Goal: Task Accomplishment & Management: Manage account settings

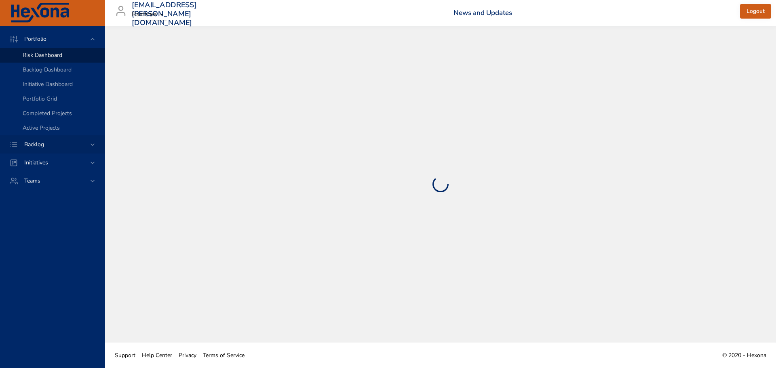
click at [70, 145] on div "Backlog" at bounding box center [53, 144] width 71 height 8
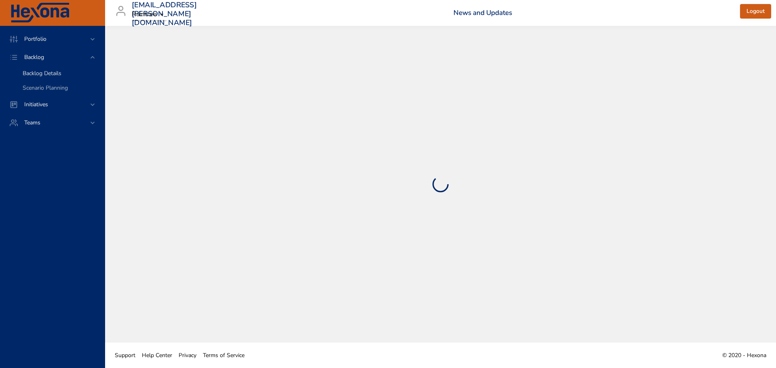
click at [52, 69] on link "Backlog Details" at bounding box center [52, 73] width 105 height 15
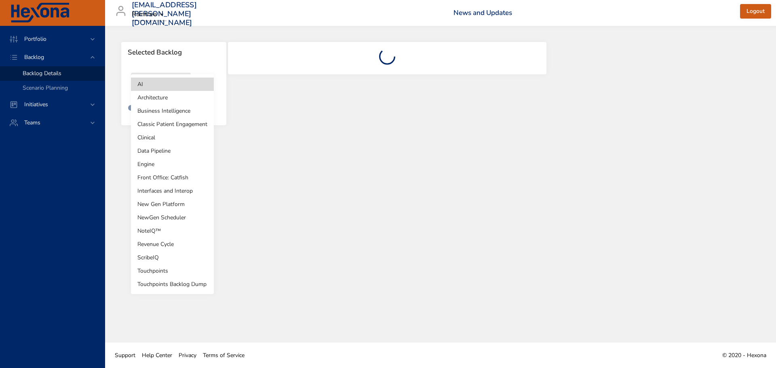
click at [162, 85] on body "Portfolio Backlog Backlog Details Scenario Planning Initiatives Teams [EMAIL_AD…" at bounding box center [388, 184] width 776 height 368
click at [163, 106] on li "Business Intelligence" at bounding box center [172, 110] width 83 height 13
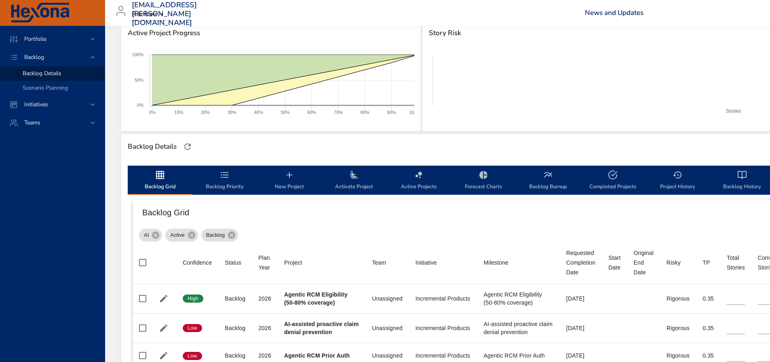
scroll to position [179, 0]
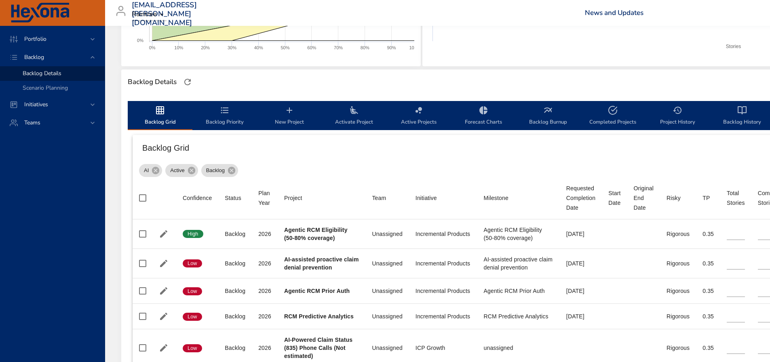
type input "*"
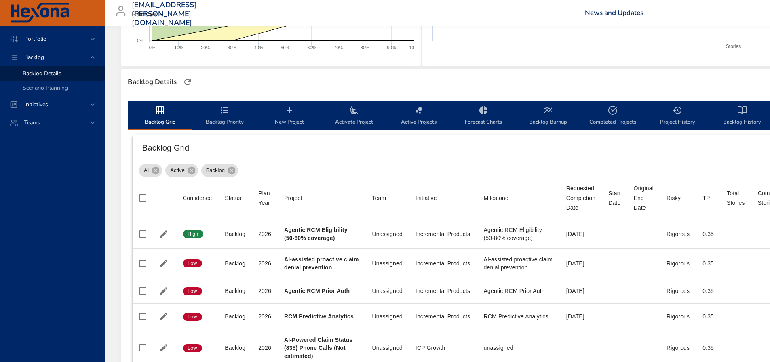
type input "*"
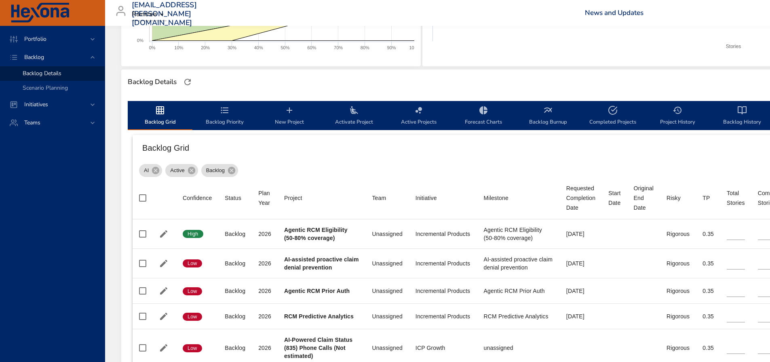
type input "*"
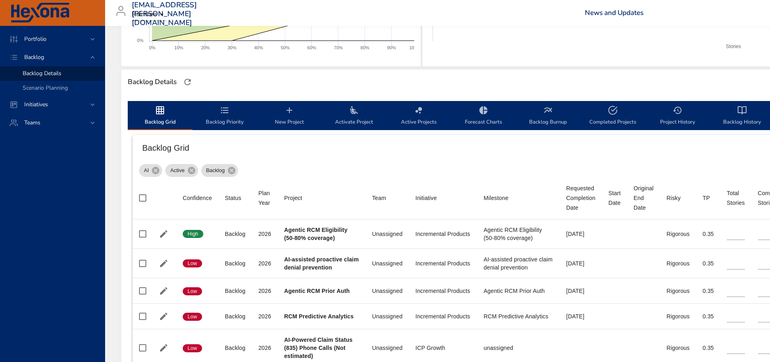
type input "*"
type input "**"
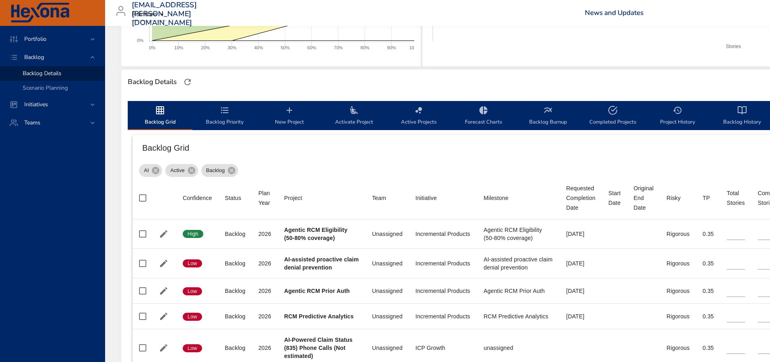
type input "*"
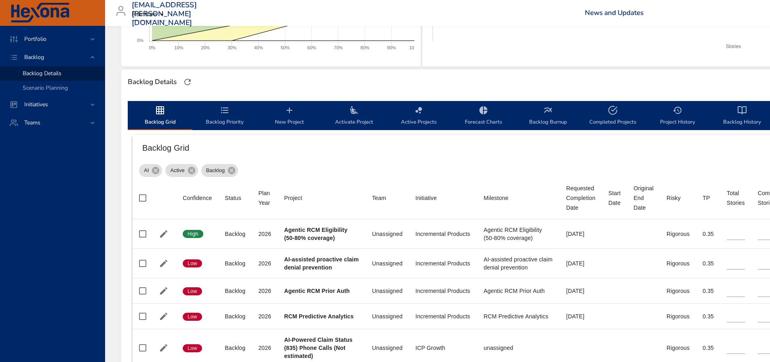
type input "**"
type input "*"
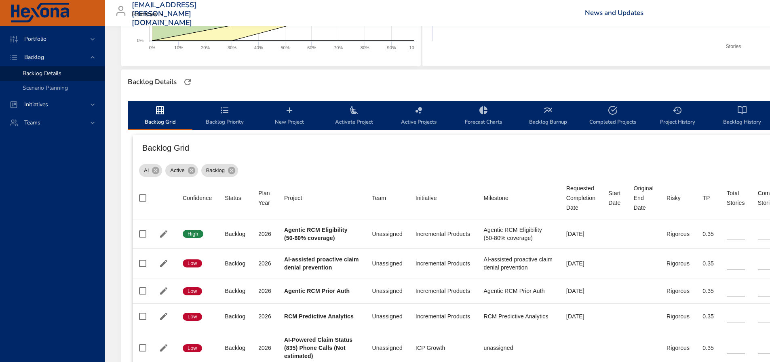
type input "*"
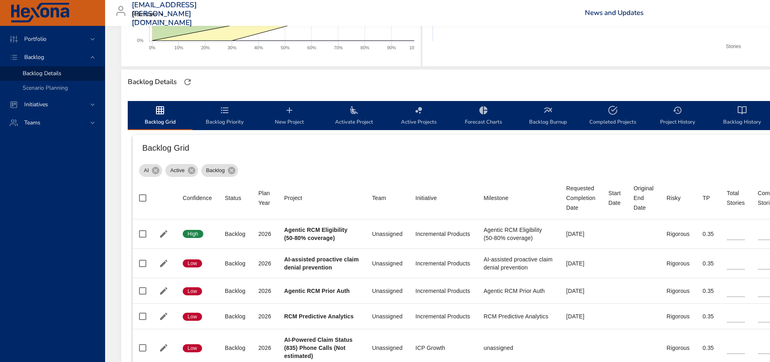
type input "*"
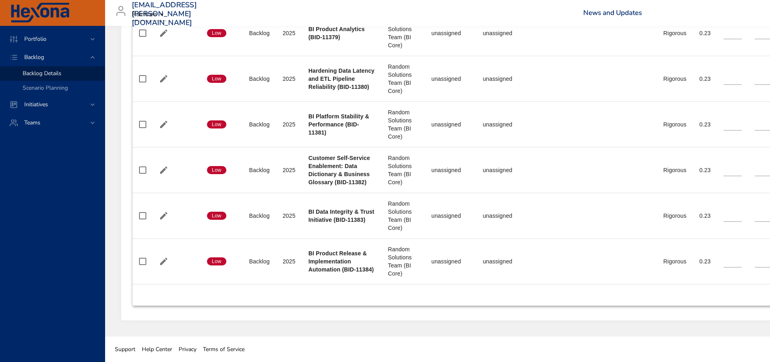
scroll to position [1562, 0]
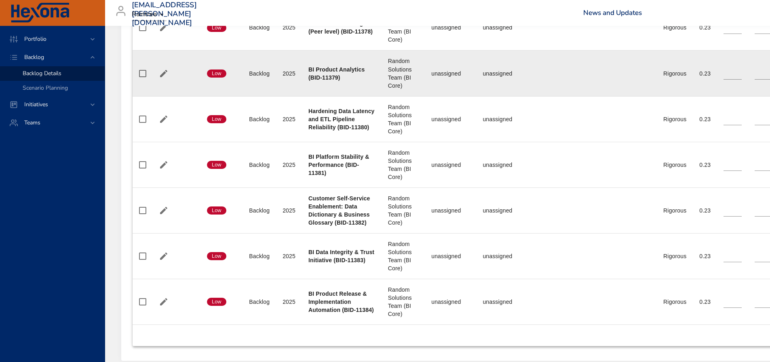
click at [219, 74] on span "Low" at bounding box center [216, 73] width 19 height 7
click at [163, 75] on icon "button" at bounding box center [163, 73] width 7 height 7
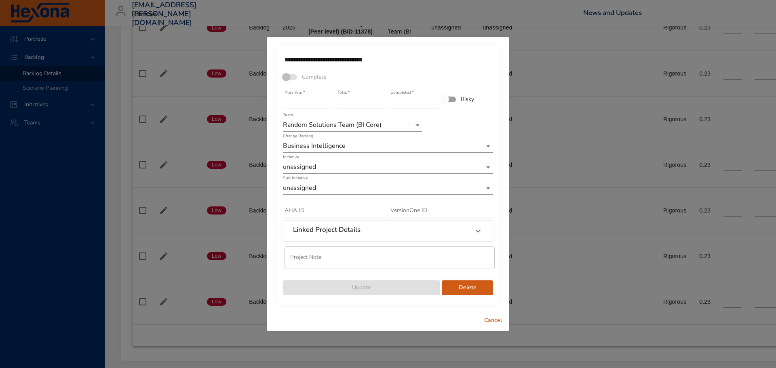
click at [483, 320] on button "Cancel" at bounding box center [493, 320] width 26 height 15
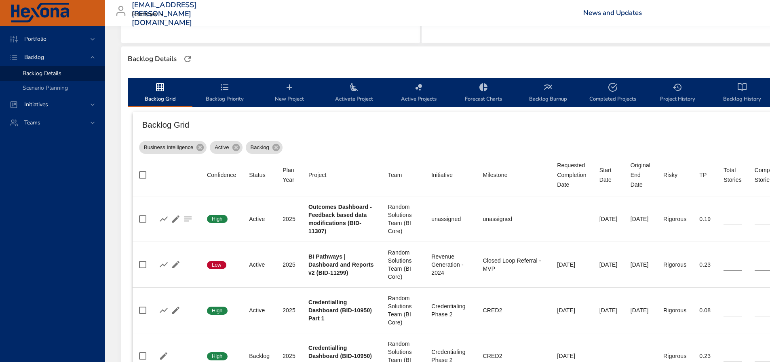
scroll to position [188, 0]
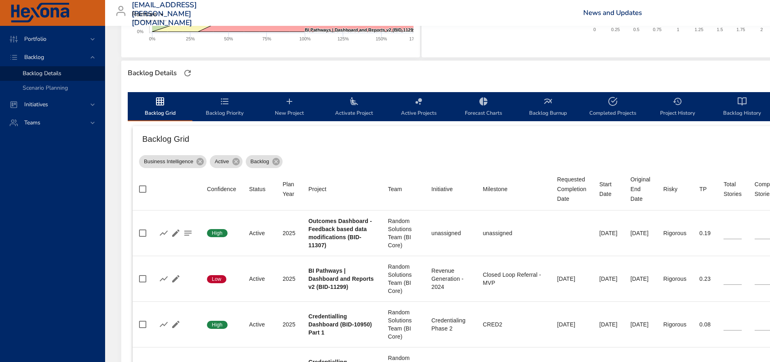
click at [228, 102] on icon "backlog-tab" at bounding box center [225, 102] width 10 height 10
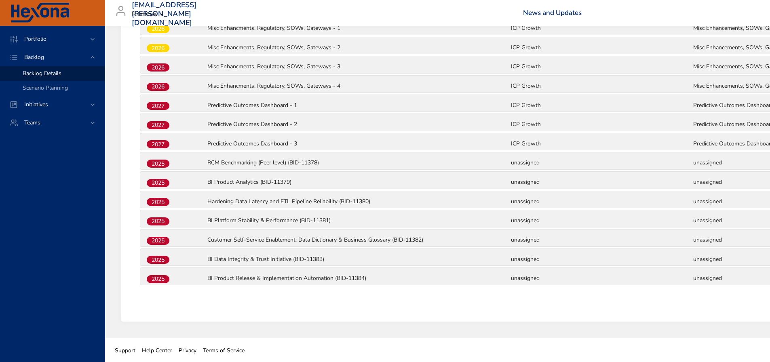
scroll to position [768, 0]
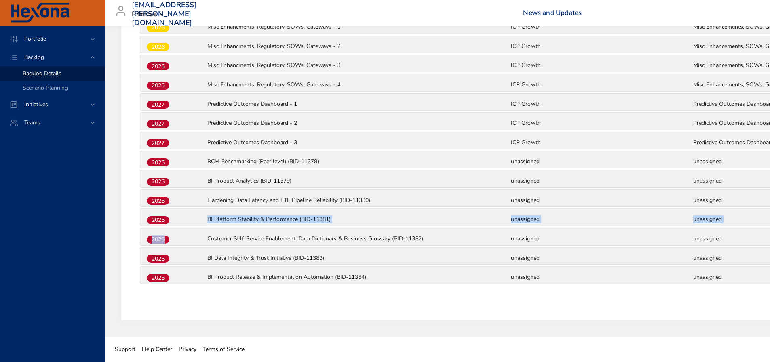
drag, startPoint x: 196, startPoint y: 240, endPoint x: 198, endPoint y: 222, distance: 18.3
click at [192, 240] on div "2025" at bounding box center [176, 239] width 61 height 11
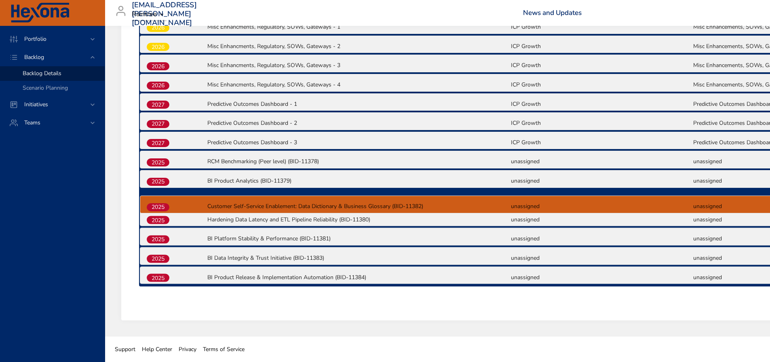
drag, startPoint x: 153, startPoint y: 240, endPoint x: 153, endPoint y: 205, distance: 35.2
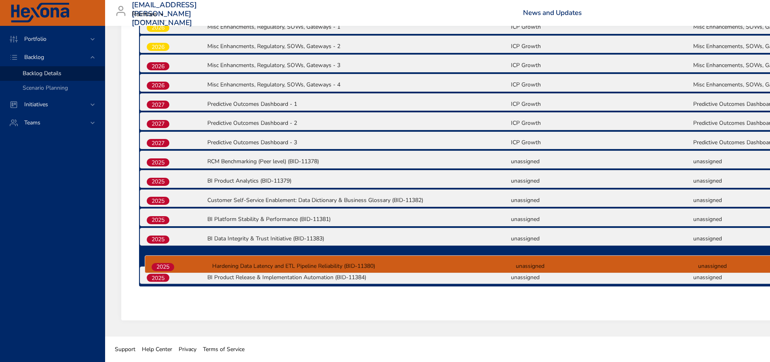
drag, startPoint x: 157, startPoint y: 221, endPoint x: 162, endPoint y: 270, distance: 49.5
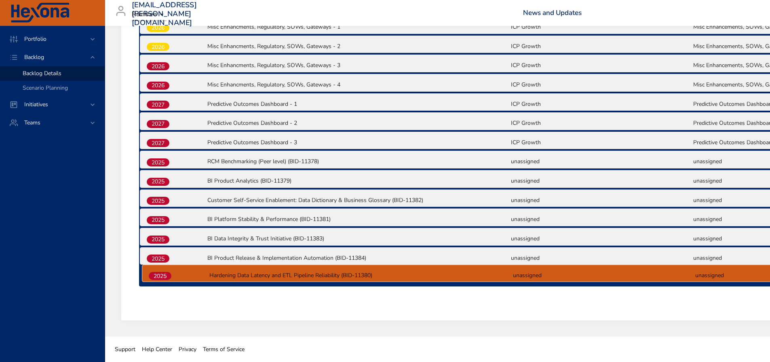
drag, startPoint x: 159, startPoint y: 260, endPoint x: 161, endPoint y: 279, distance: 19.5
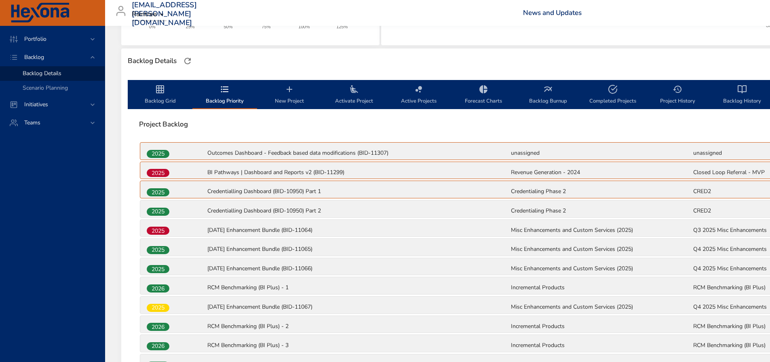
scroll to position [202, 0]
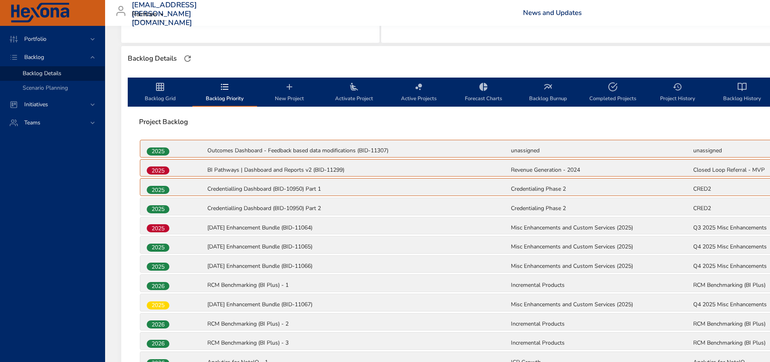
click at [162, 96] on span "Backlog Grid" at bounding box center [160, 92] width 55 height 21
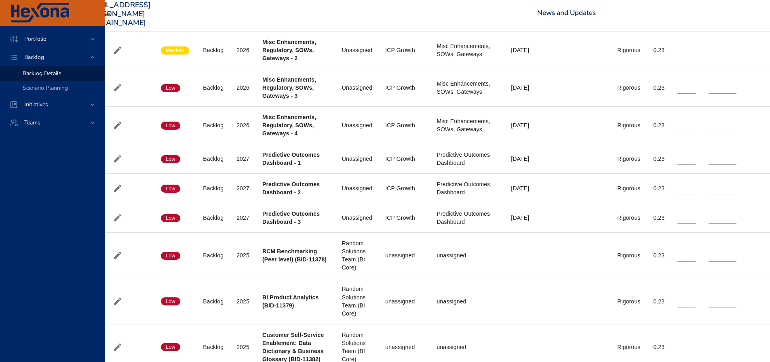
scroll to position [1359, 46]
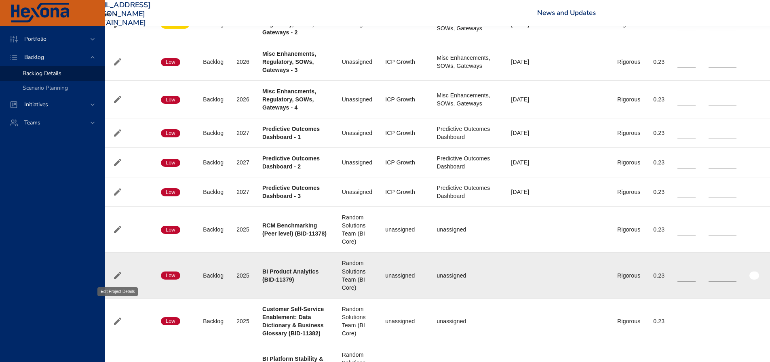
click at [118, 277] on icon "button" at bounding box center [118, 276] width 10 height 10
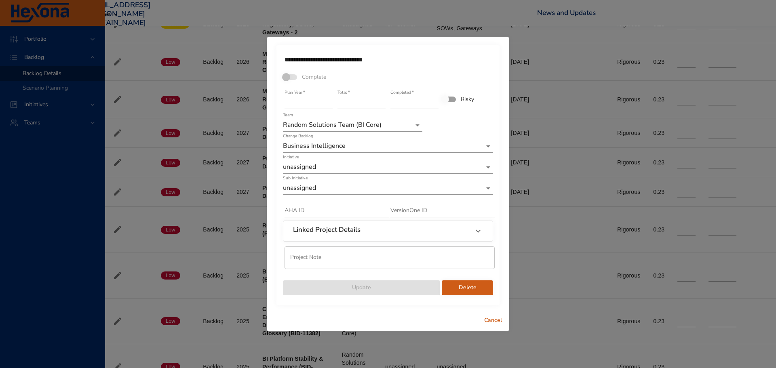
click at [496, 321] on span "Cancel" at bounding box center [492, 321] width 19 height 10
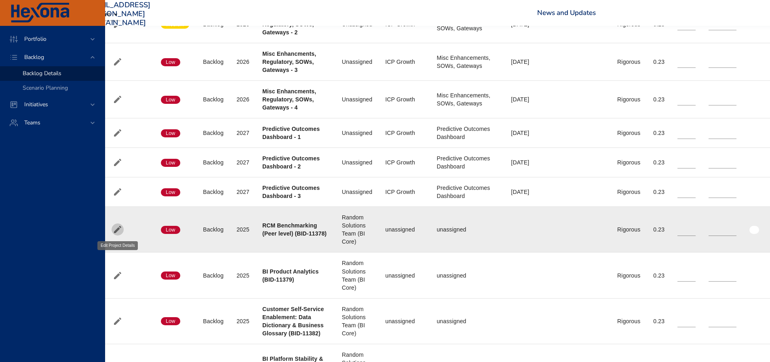
click at [120, 227] on icon "button" at bounding box center [117, 229] width 7 height 7
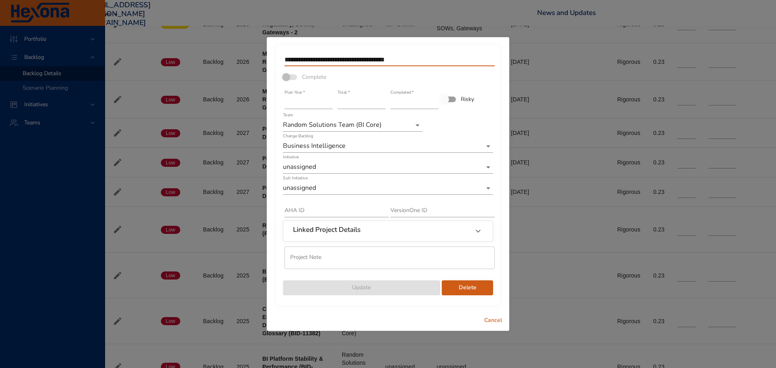
drag, startPoint x: 374, startPoint y: 60, endPoint x: 348, endPoint y: 61, distance: 25.5
click at [348, 61] on input "**********" at bounding box center [390, 59] width 210 height 13
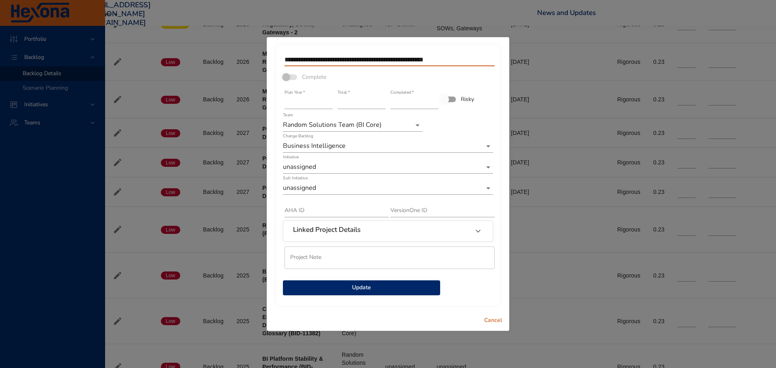
drag, startPoint x: 460, startPoint y: 61, endPoint x: 427, endPoint y: 61, distance: 33.1
click at [427, 61] on input "**********" at bounding box center [390, 59] width 210 height 13
type input "**********"
click at [368, 290] on span "Update" at bounding box center [361, 288] width 144 height 10
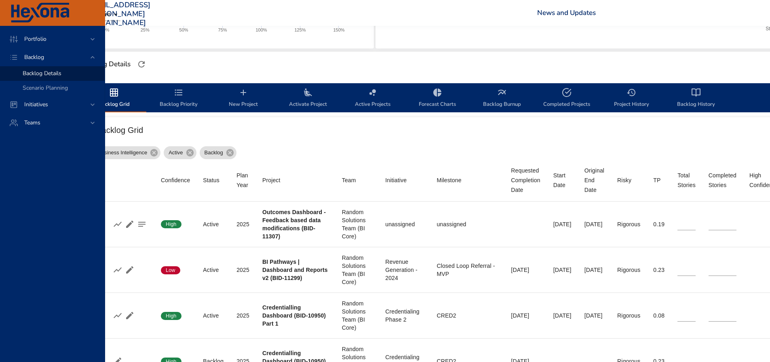
scroll to position [188, 46]
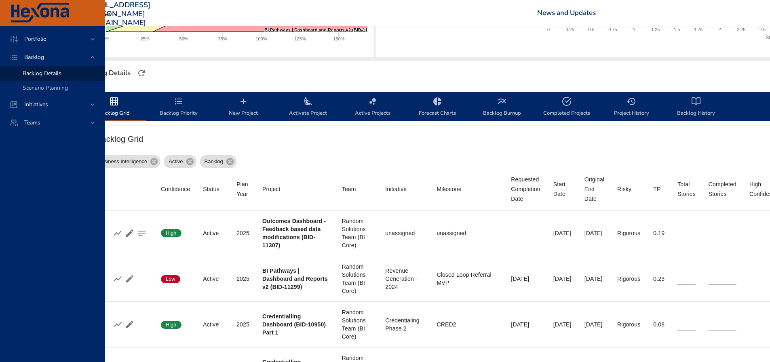
click at [175, 101] on icon "backlog-tab" at bounding box center [179, 101] width 8 height 6
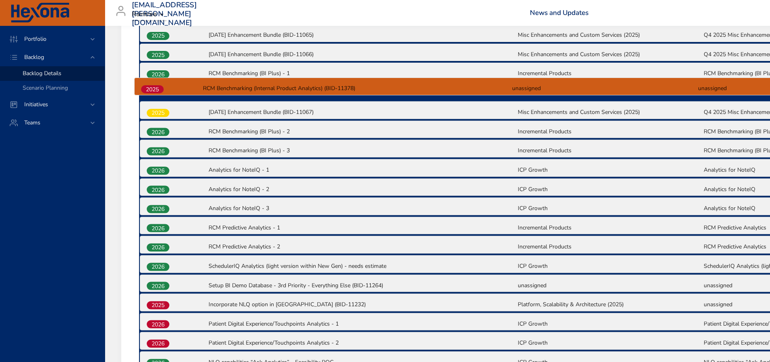
scroll to position [412, 0]
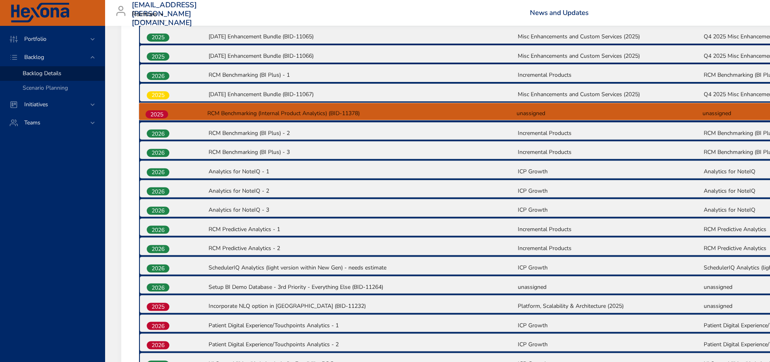
drag, startPoint x: 155, startPoint y: 258, endPoint x: 154, endPoint y: 112, distance: 146.7
click at [154, 112] on div "2025 Outcomes Dashboard - Feedback based data modifications (BID-11307) unassig…" at bounding box center [517, 286] width 756 height 714
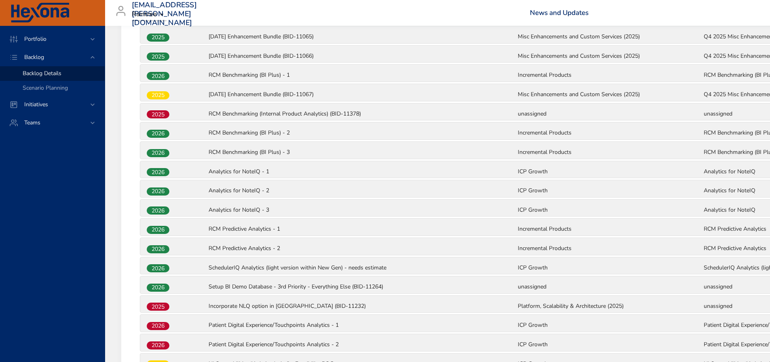
click at [156, 116] on span "2025" at bounding box center [158, 114] width 23 height 8
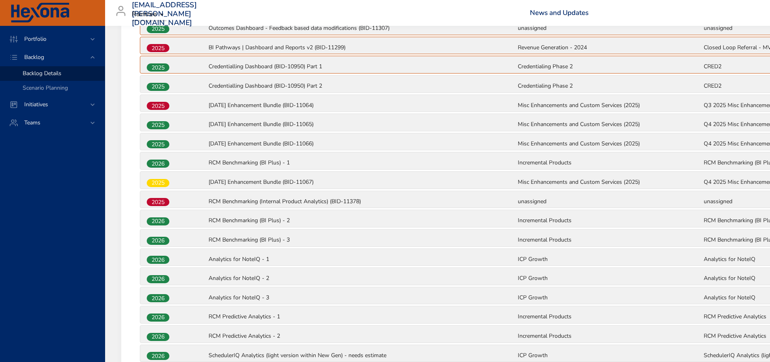
scroll to position [210, 0]
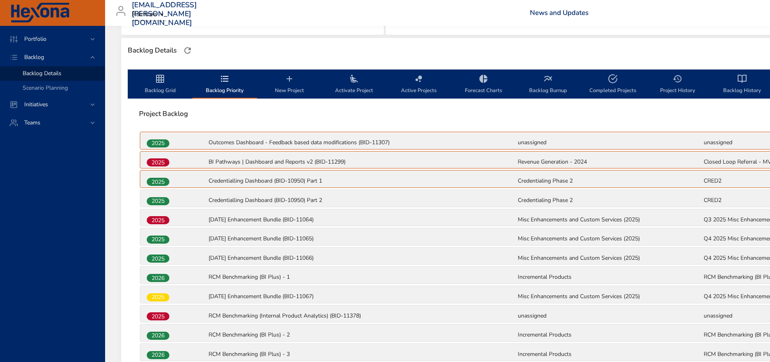
click at [158, 78] on icon "backlog-tab" at bounding box center [160, 79] width 10 height 10
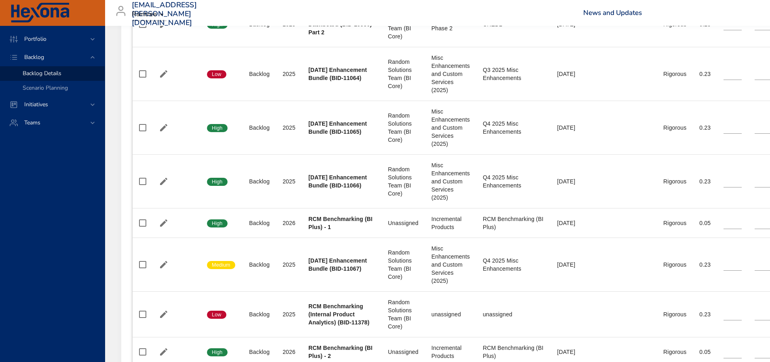
scroll to position [574, 0]
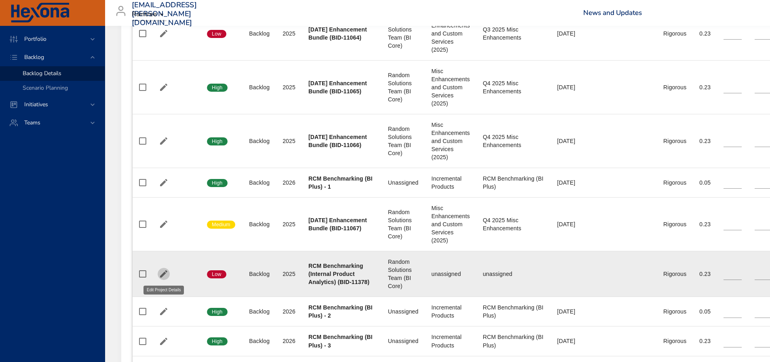
click at [164, 272] on icon "button" at bounding box center [164, 274] width 10 height 10
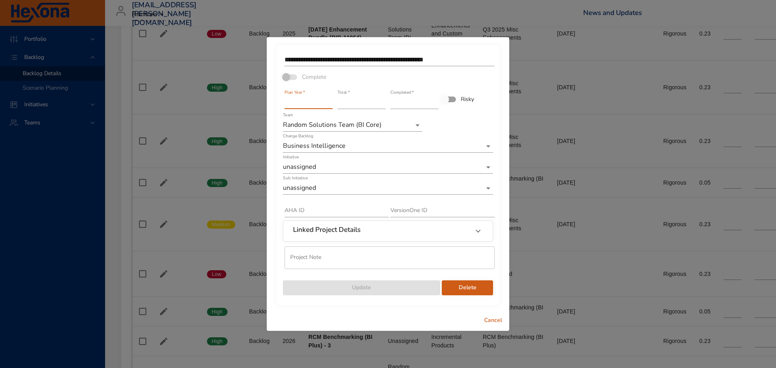
click at [319, 103] on input "****" at bounding box center [309, 102] width 48 height 13
type input "****"
click at [328, 100] on input "****" at bounding box center [309, 102] width 48 height 13
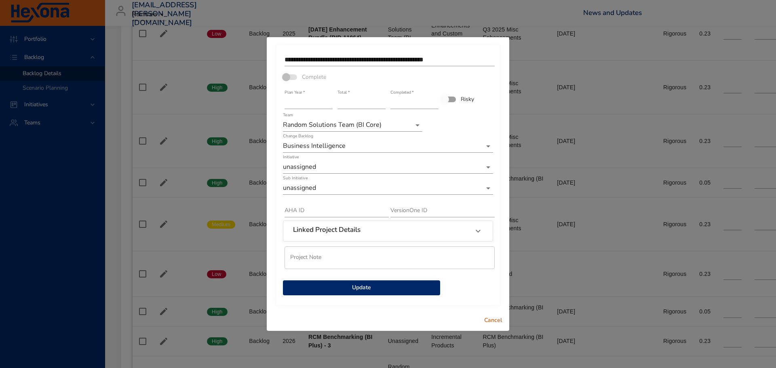
click at [350, 292] on span "Update" at bounding box center [361, 288] width 144 height 10
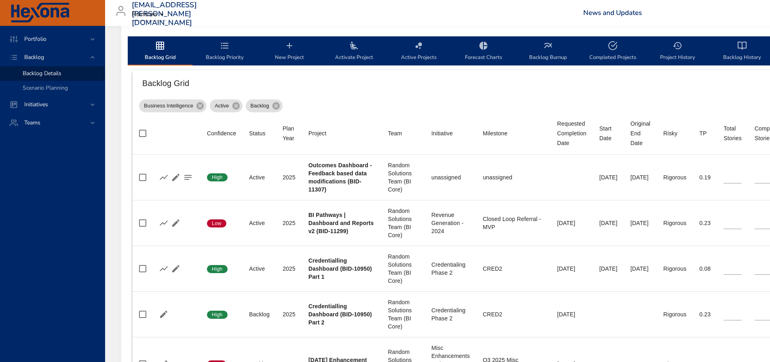
scroll to position [129, 0]
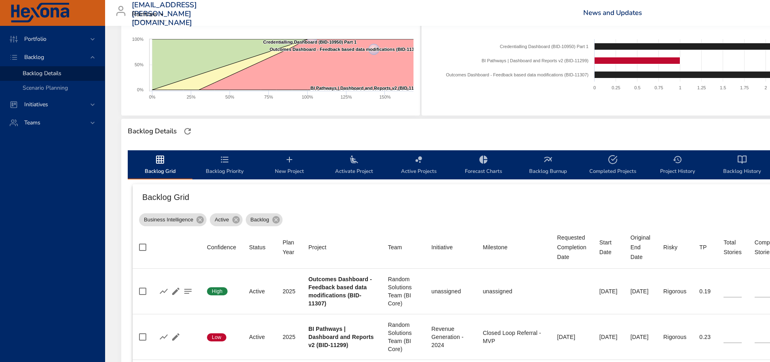
click at [228, 164] on span "Backlog Priority" at bounding box center [224, 165] width 55 height 21
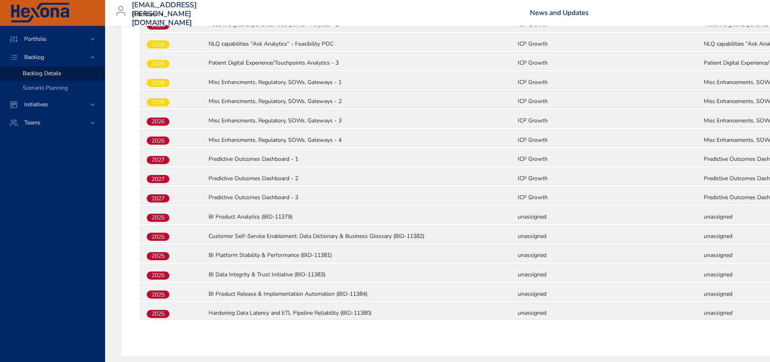
scroll to position [736, 0]
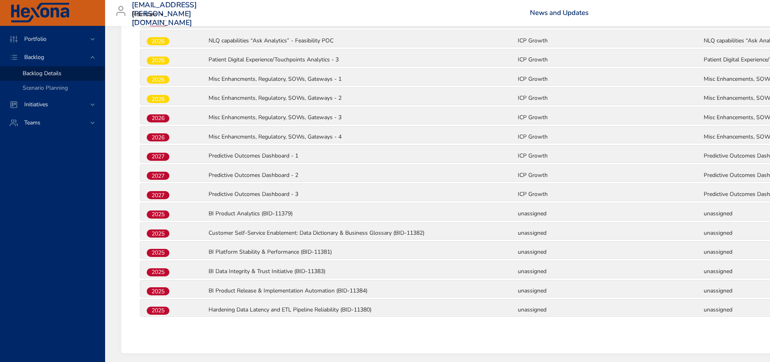
click at [162, 216] on span "2025" at bounding box center [158, 214] width 23 height 8
click at [164, 234] on span "2025" at bounding box center [158, 234] width 23 height 8
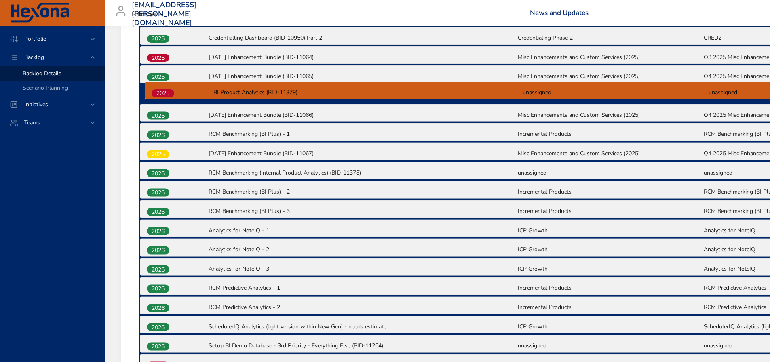
scroll to position [372, 0]
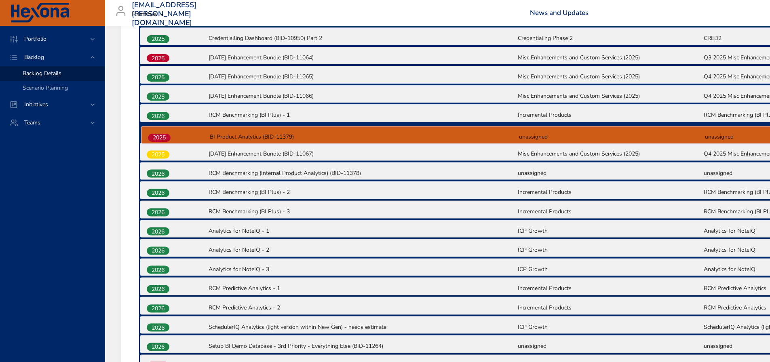
drag, startPoint x: 164, startPoint y: 257, endPoint x: 164, endPoint y: 135, distance: 121.6
click at [164, 135] on div "2025 Outcomes Dashboard - Feedback based data modifications (BID-11307) unassig…" at bounding box center [517, 326] width 756 height 714
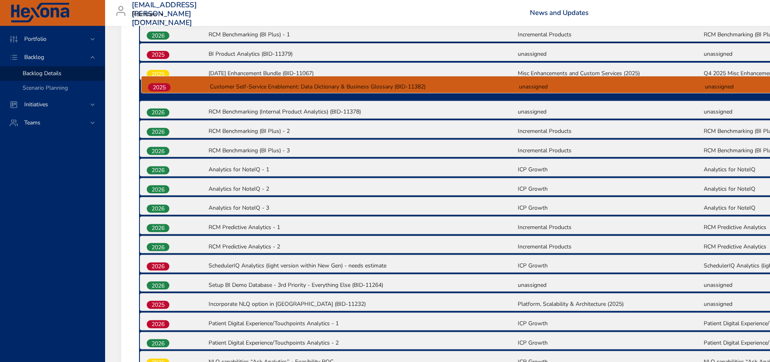
scroll to position [451, 0]
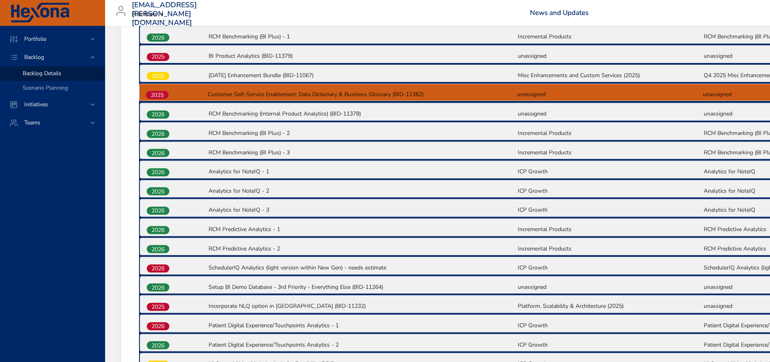
drag, startPoint x: 160, startPoint y: 202, endPoint x: 160, endPoint y: 91, distance: 110.7
click at [160, 91] on div "2025 Outcomes Dashboard - Feedback based data modifications (BID-11307) unassig…" at bounding box center [517, 247] width 756 height 714
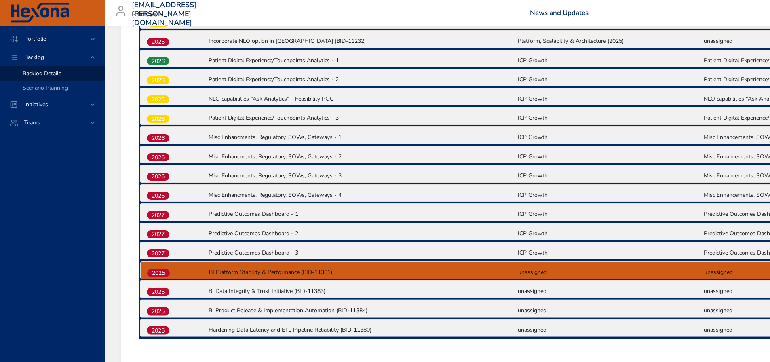
scroll to position [716, 0]
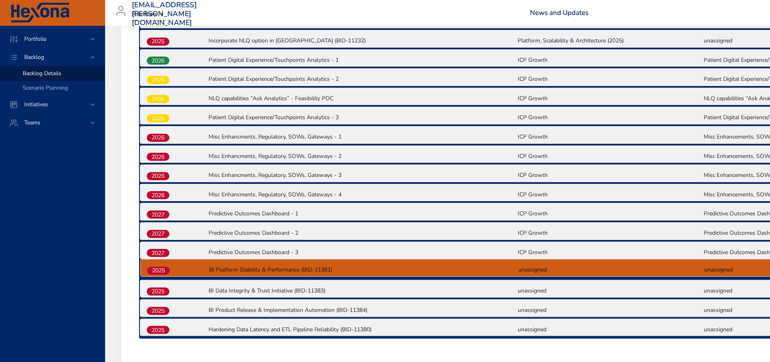
drag, startPoint x: 160, startPoint y: 298, endPoint x: 159, endPoint y: 272, distance: 25.5
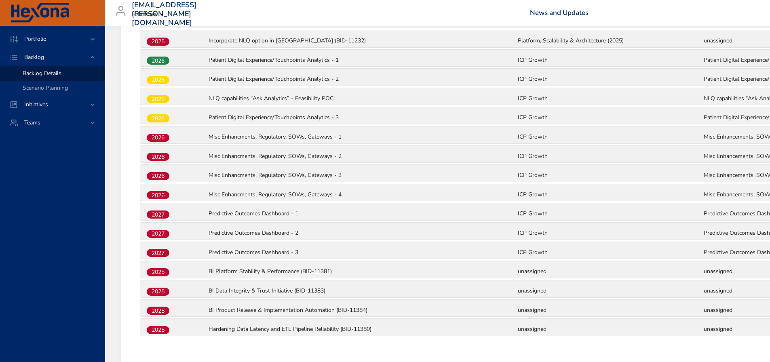
click at [159, 272] on span "2025" at bounding box center [158, 272] width 23 height 8
click at [162, 274] on span "2025" at bounding box center [158, 272] width 23 height 8
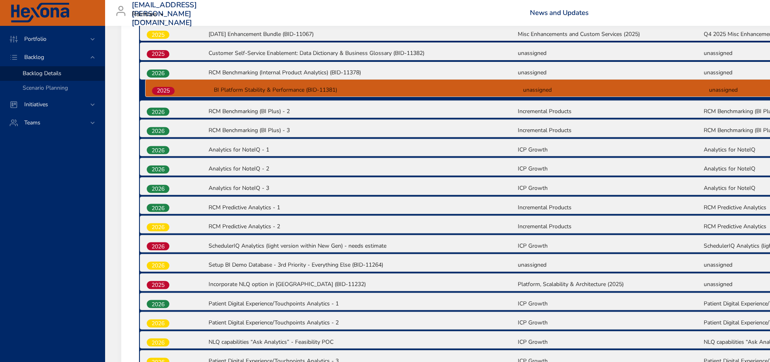
scroll to position [490, 0]
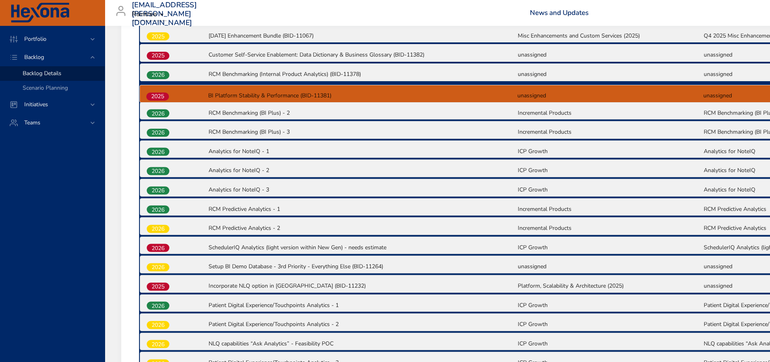
drag, startPoint x: 167, startPoint y: 274, endPoint x: 166, endPoint y: 94, distance: 179.8
click at [166, 94] on div "2025 Outcomes Dashboard - Feedback based data modifications (BID-11307) unassig…" at bounding box center [517, 208] width 756 height 714
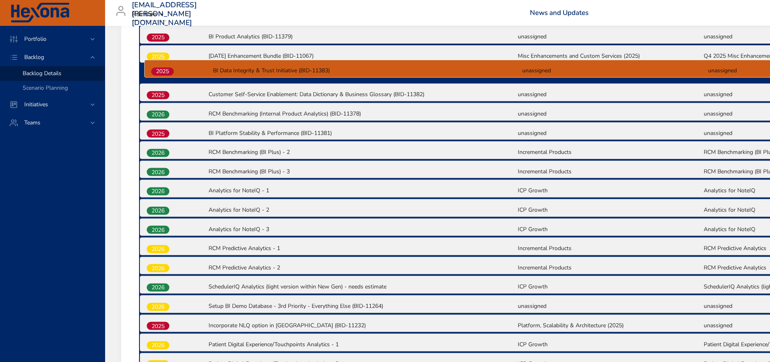
scroll to position [469, 0]
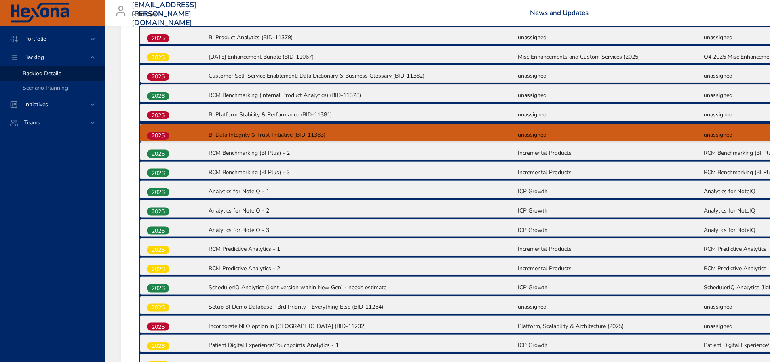
drag, startPoint x: 158, startPoint y: 275, endPoint x: 157, endPoint y: 133, distance: 141.9
click at [157, 133] on div "2025 Outcomes Dashboard - Feedback based data modifications (BID-11307) unassig…" at bounding box center [517, 229] width 756 height 714
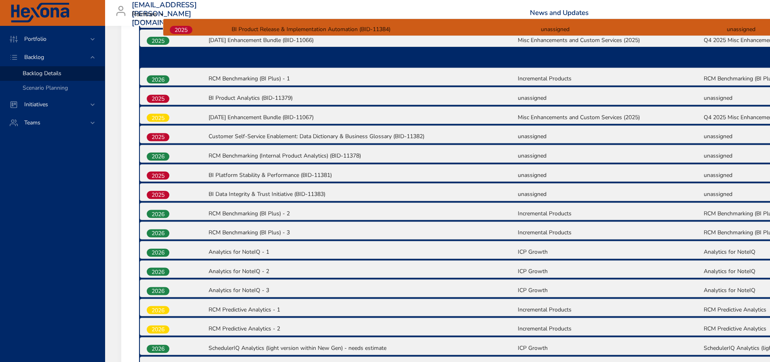
scroll to position [416, 0]
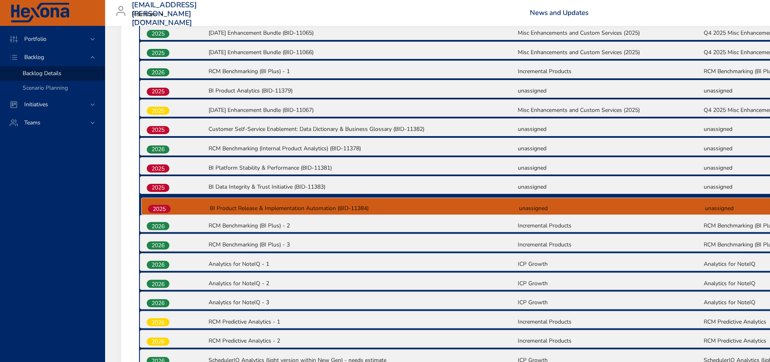
drag, startPoint x: 161, startPoint y: 260, endPoint x: 164, endPoint y: 207, distance: 53.0
click at [164, 207] on div "2025 Outcomes Dashboard - Feedback based data modifications (BID-11307) unassig…" at bounding box center [517, 282] width 756 height 714
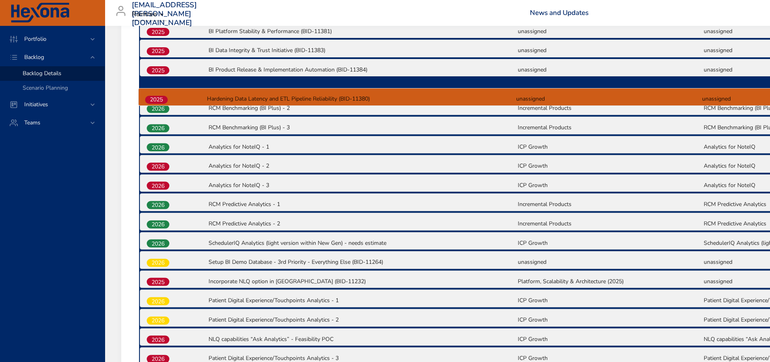
scroll to position [552, 0]
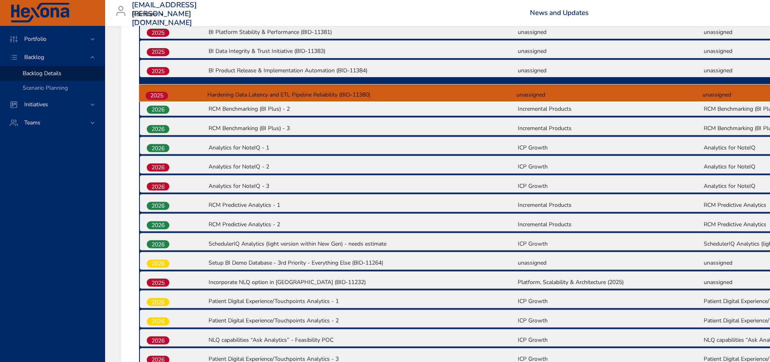
drag, startPoint x: 163, startPoint y: 278, endPoint x: 161, endPoint y: 93, distance: 184.7
click at [161, 93] on div "2025 Outcomes Dashboard - Feedback based data modifications (BID-11307) unassig…" at bounding box center [517, 146] width 756 height 714
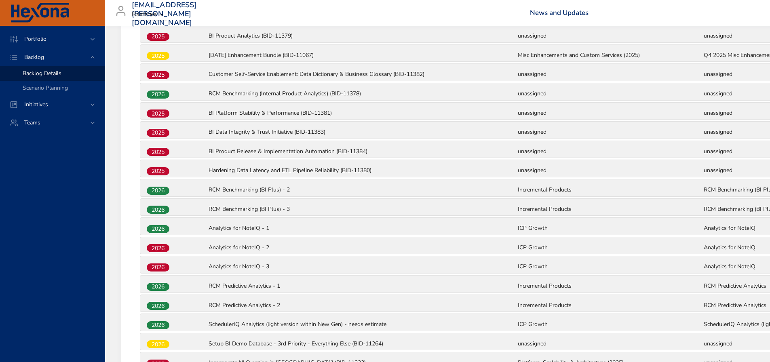
scroll to position [430, 0]
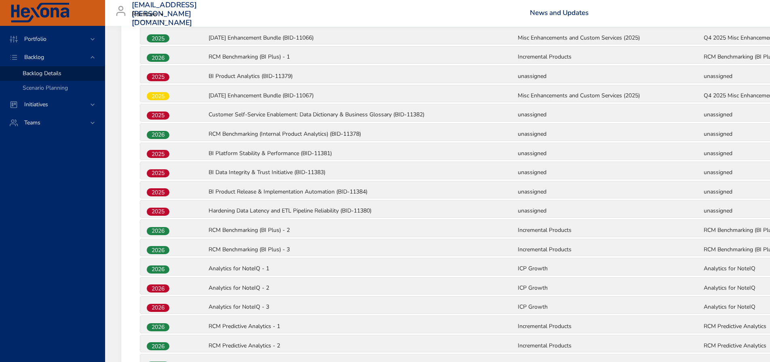
click at [160, 157] on span "2025" at bounding box center [158, 154] width 23 height 8
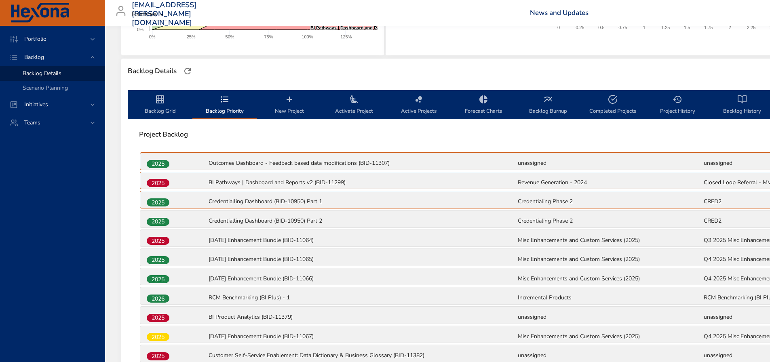
scroll to position [188, 0]
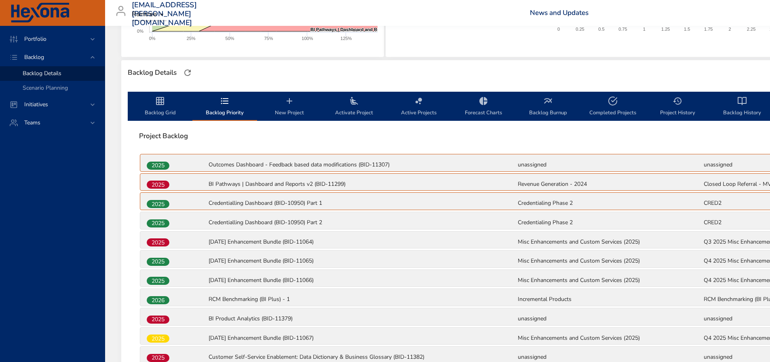
click at [166, 106] on span "Backlog Grid" at bounding box center [160, 106] width 55 height 21
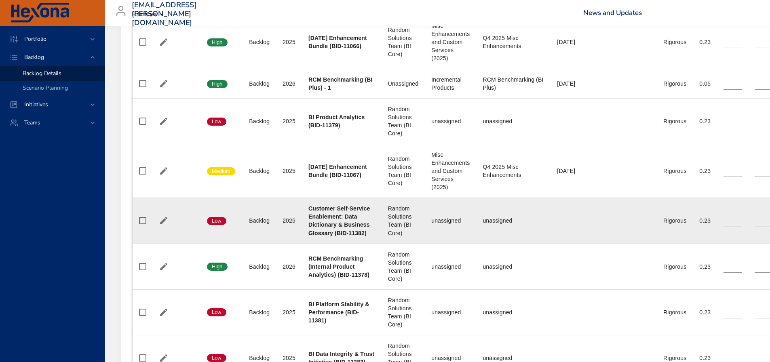
scroll to position [713, 0]
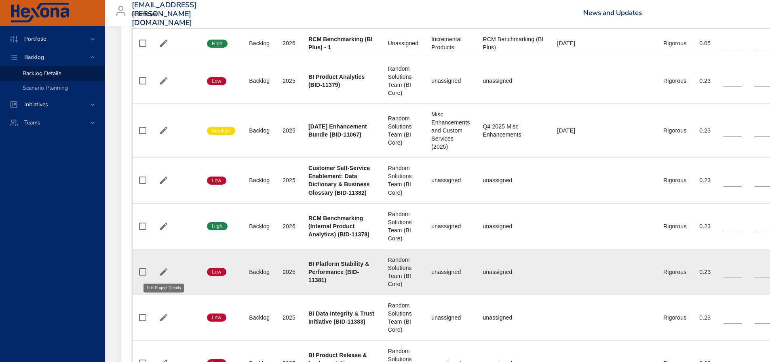
click at [163, 271] on icon "button" at bounding box center [163, 271] width 7 height 7
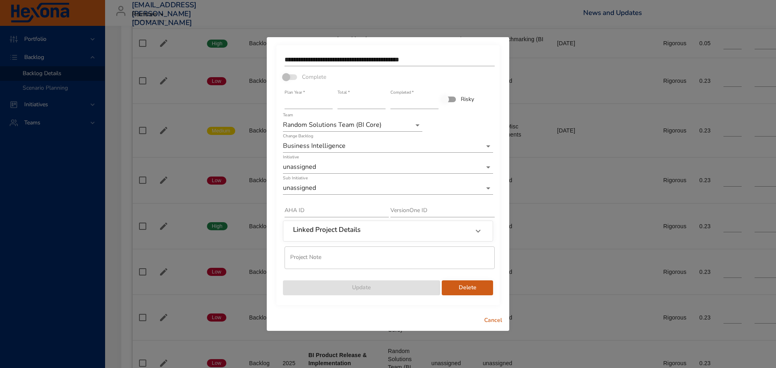
type input "****"
click at [331, 99] on input "****" at bounding box center [309, 102] width 48 height 13
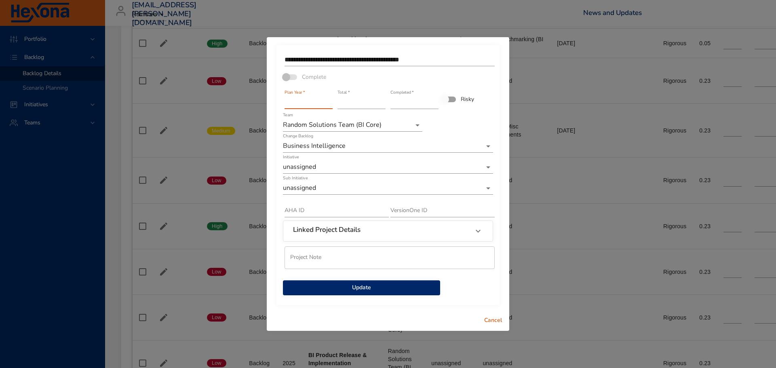
click at [345, 289] on span "Update" at bounding box center [361, 288] width 144 height 10
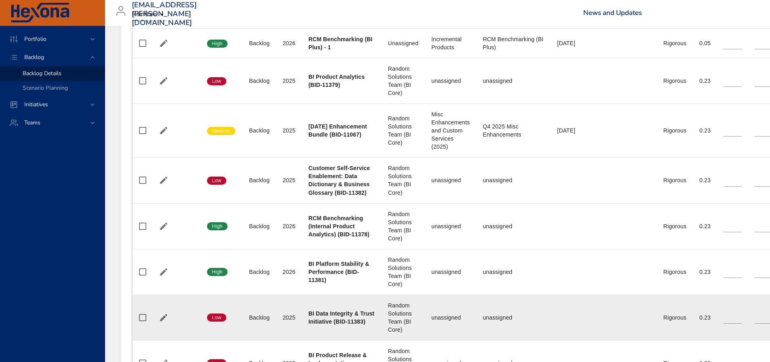
scroll to position [754, 0]
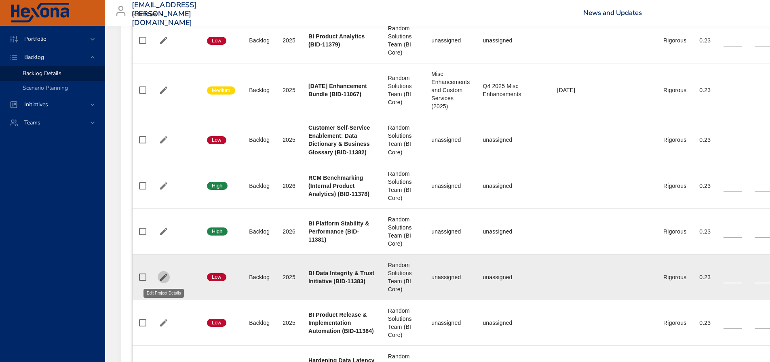
click at [164, 280] on icon "button" at bounding box center [164, 277] width 10 height 10
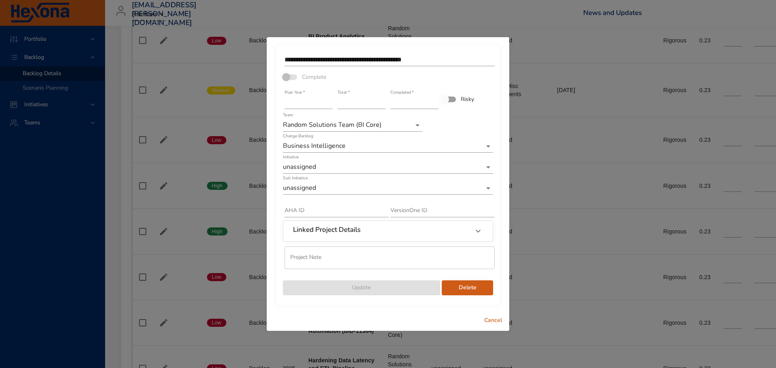
click at [330, 98] on input "****" at bounding box center [309, 102] width 48 height 13
type input "****"
click at [329, 99] on input "****" at bounding box center [309, 102] width 48 height 13
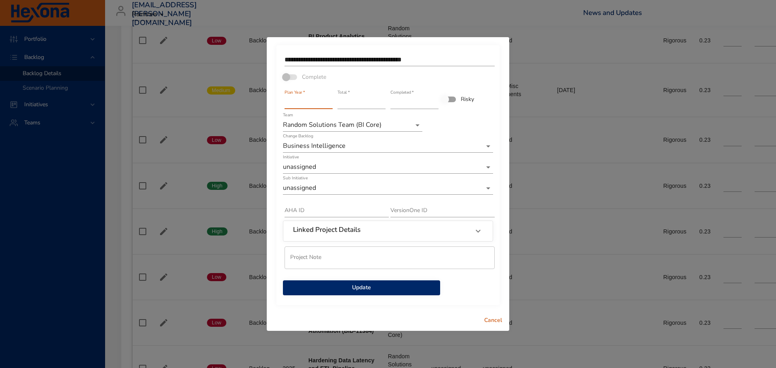
click at [337, 291] on span "Update" at bounding box center [361, 288] width 144 height 10
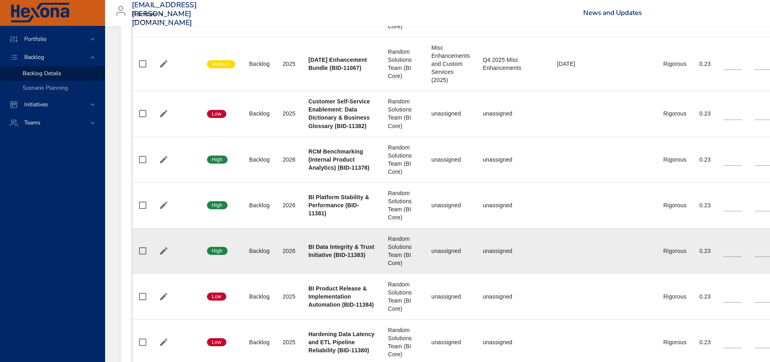
scroll to position [794, 0]
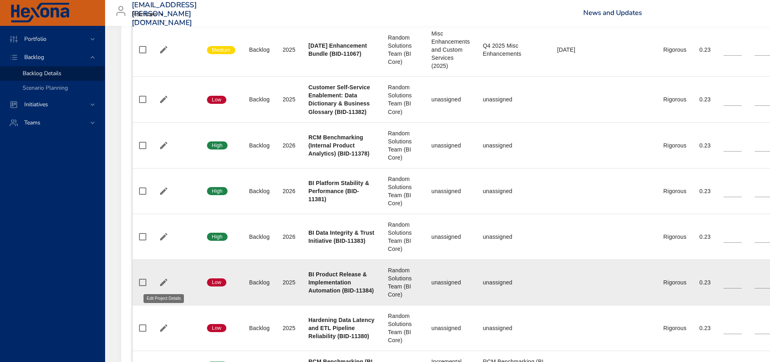
click at [165, 284] on icon "button" at bounding box center [164, 283] width 10 height 10
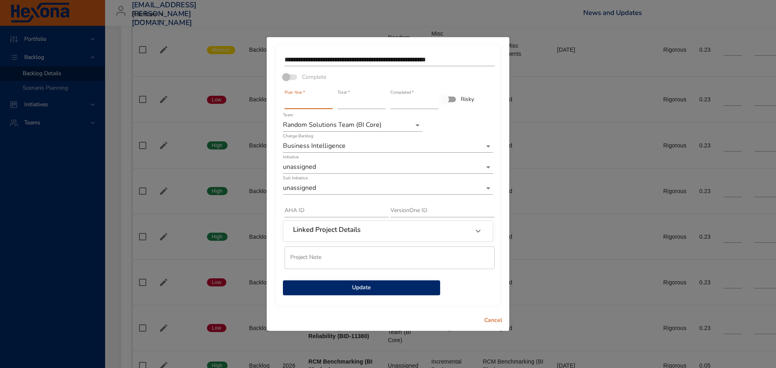
type input "****"
click at [330, 99] on input "****" at bounding box center [309, 102] width 48 height 13
click at [341, 288] on span "Update" at bounding box center [361, 288] width 144 height 10
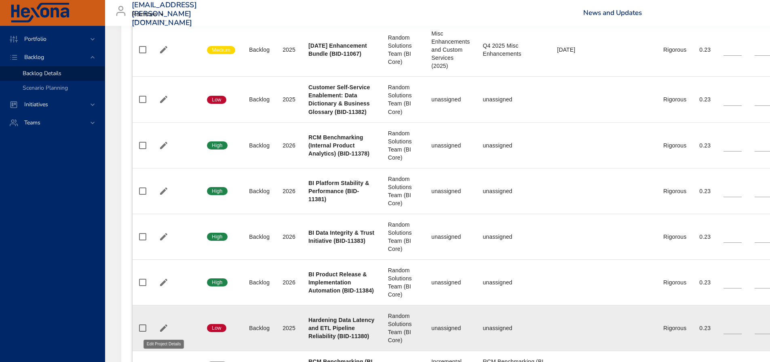
click at [164, 330] on icon "button" at bounding box center [164, 328] width 10 height 10
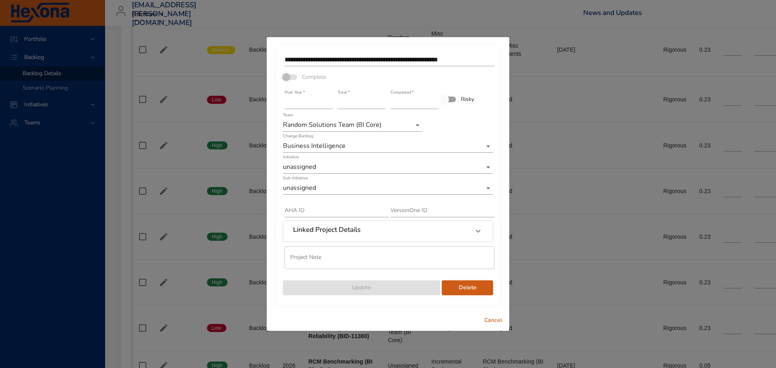
type input "****"
click at [330, 99] on input "****" at bounding box center [309, 102] width 48 height 13
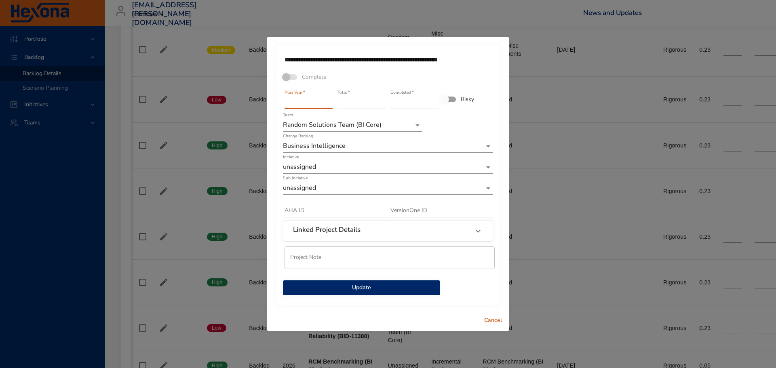
click at [356, 284] on span "Update" at bounding box center [361, 288] width 144 height 10
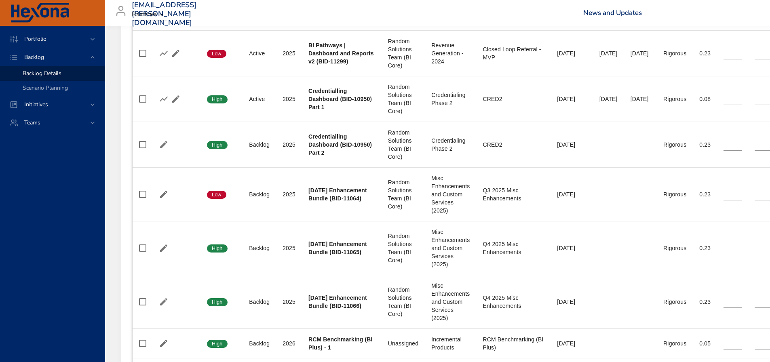
scroll to position [445, 0]
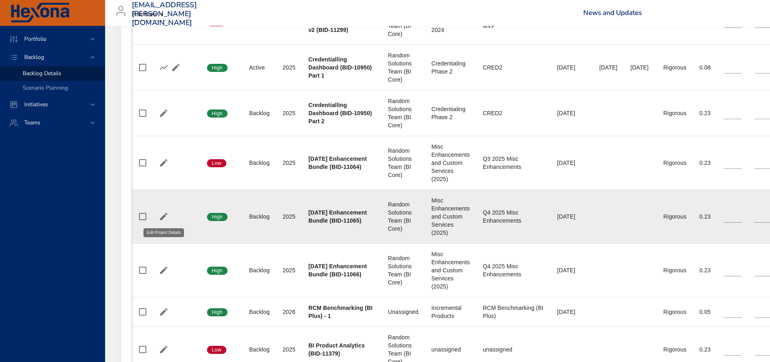
click at [166, 218] on icon "button" at bounding box center [164, 217] width 10 height 10
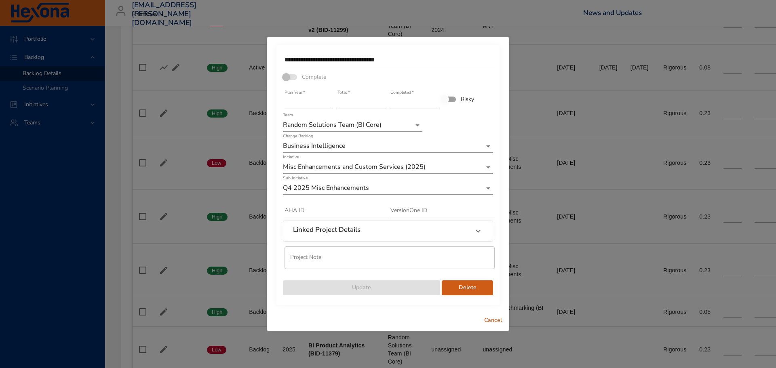
click at [489, 319] on span "Cancel" at bounding box center [492, 321] width 19 height 10
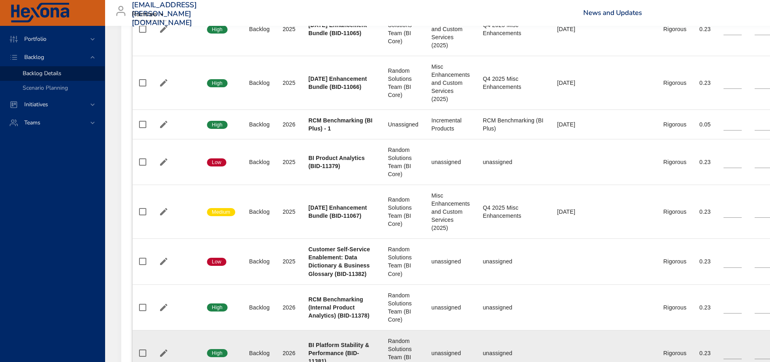
scroll to position [647, 0]
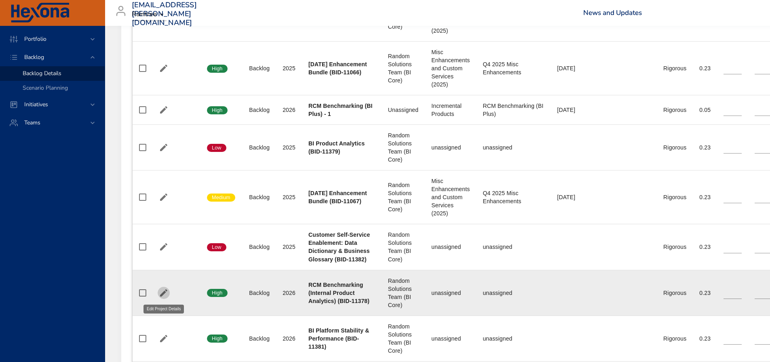
click at [161, 292] on icon "button" at bounding box center [164, 293] width 10 height 10
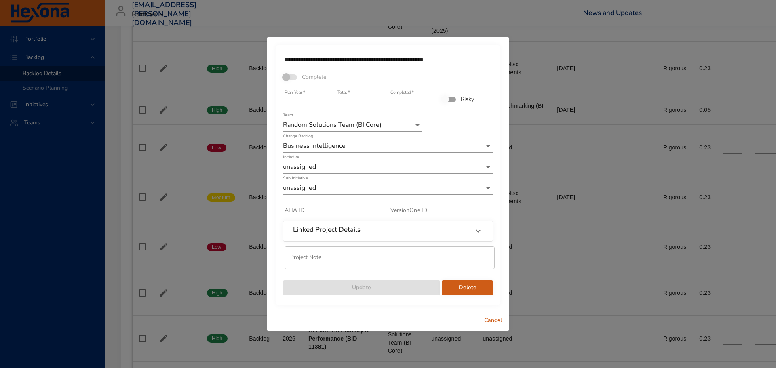
click at [495, 320] on span "Cancel" at bounding box center [492, 321] width 19 height 10
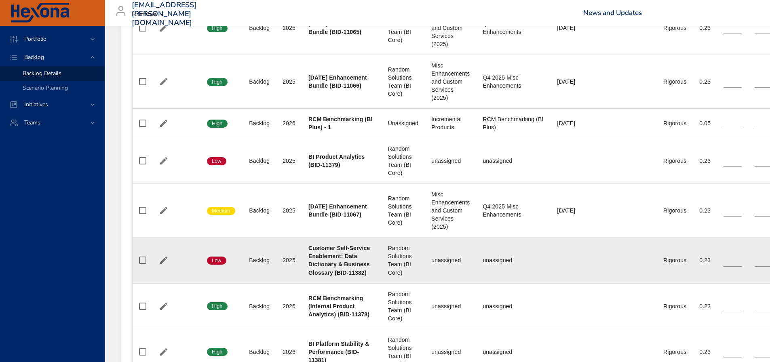
scroll to position [687, 0]
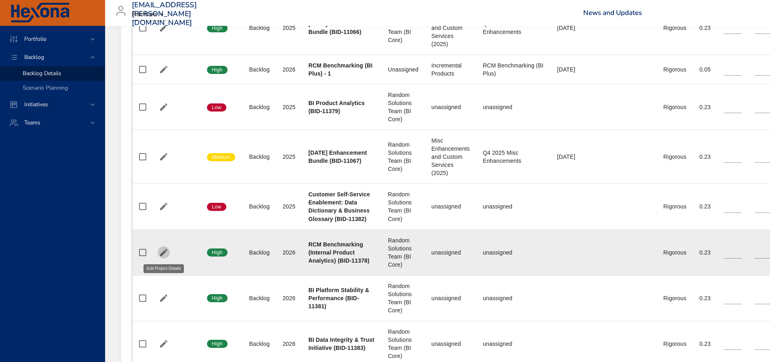
click at [162, 253] on icon "button" at bounding box center [163, 252] width 7 height 7
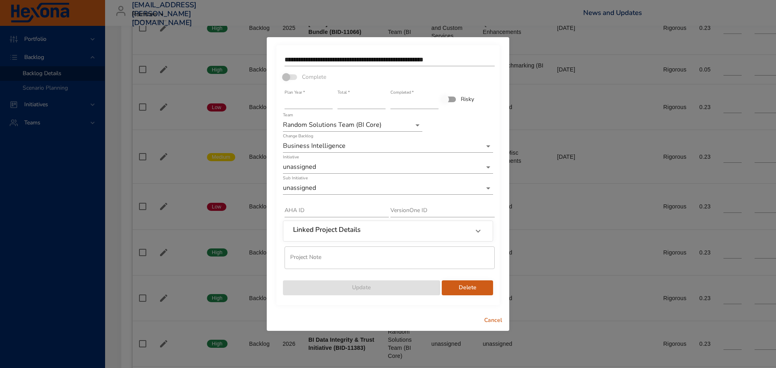
click at [492, 321] on span "Cancel" at bounding box center [492, 321] width 19 height 10
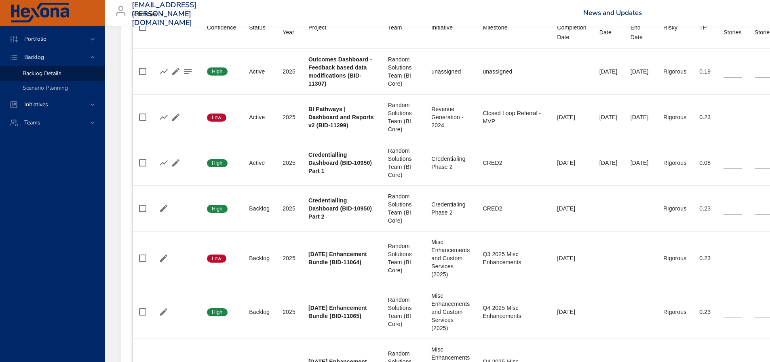
scroll to position [485, 0]
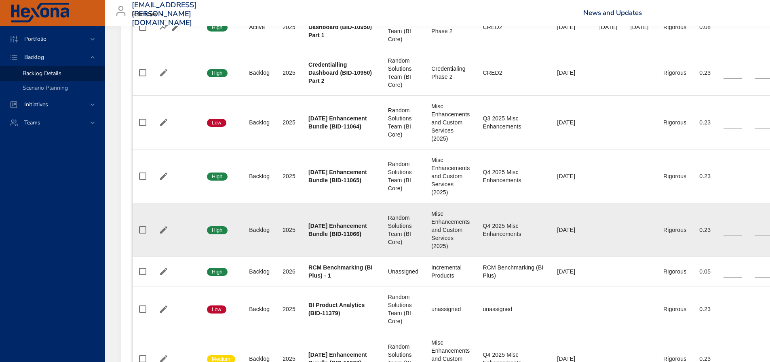
click at [218, 231] on span "High" at bounding box center [217, 230] width 21 height 7
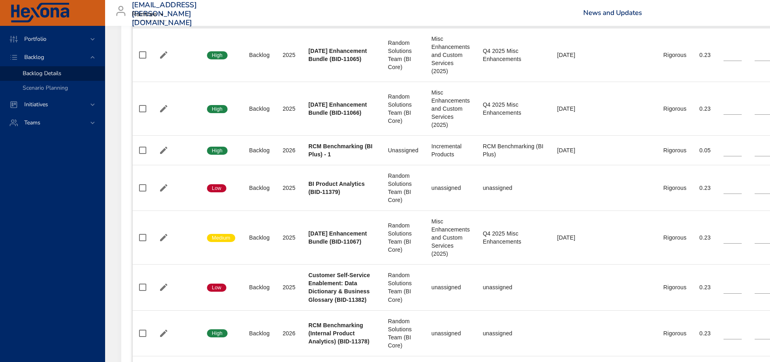
scroll to position [647, 0]
